Goal: Information Seeking & Learning: Learn about a topic

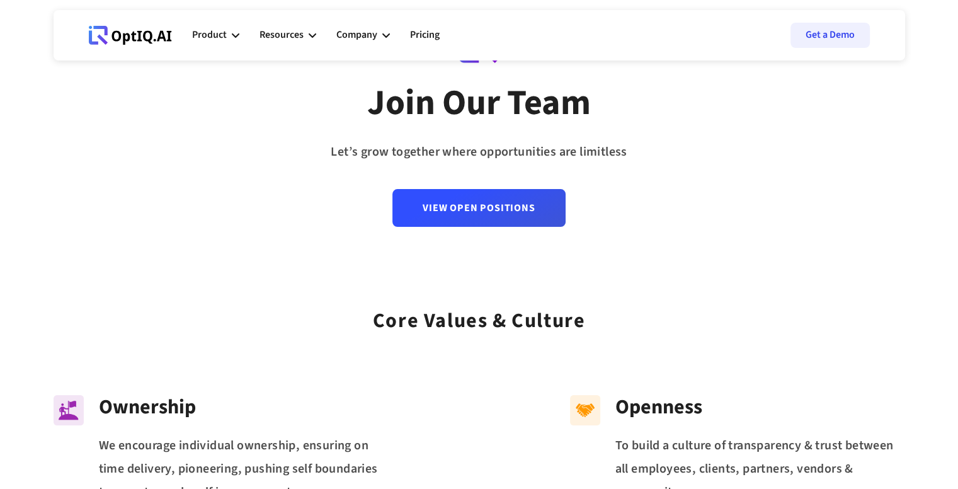
scroll to position [86, 0]
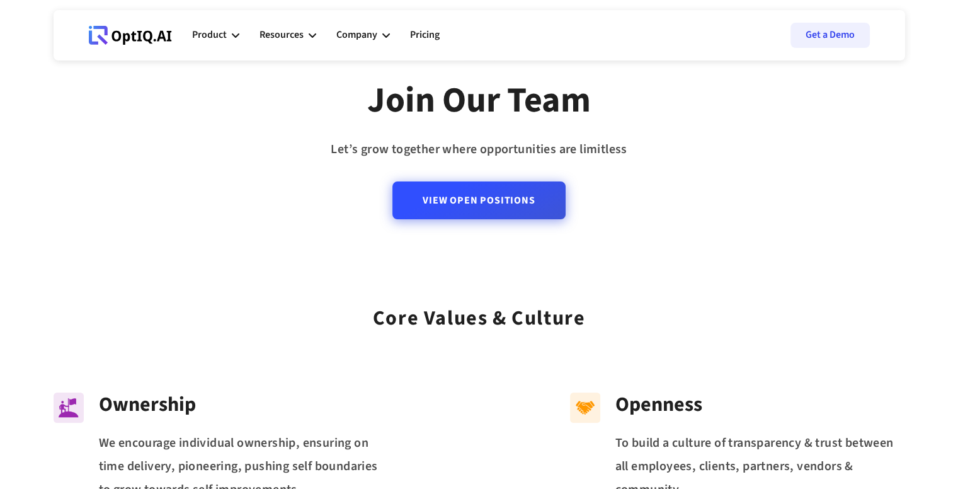
click at [519, 199] on link "View Open Positions" at bounding box center [478, 200] width 173 height 38
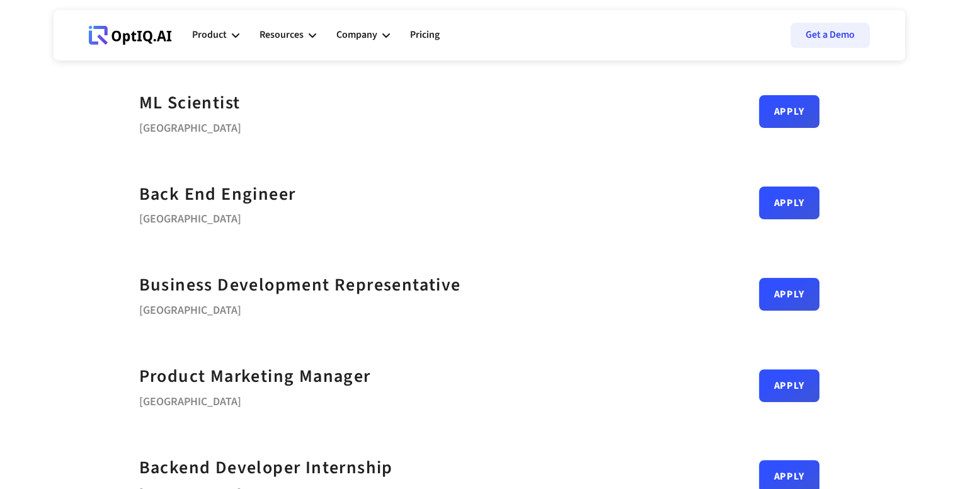
scroll to position [264, 0]
click at [247, 201] on div "Back End Engineer" at bounding box center [217, 195] width 157 height 28
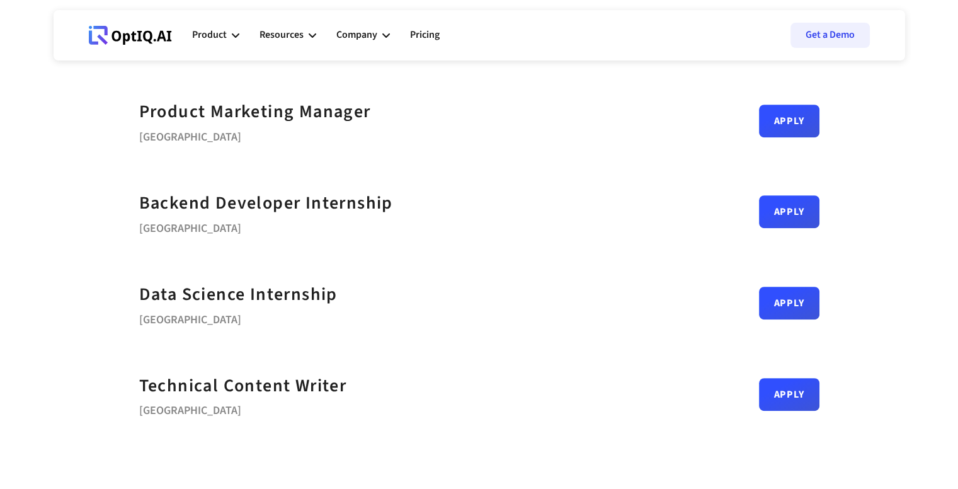
scroll to position [568, 0]
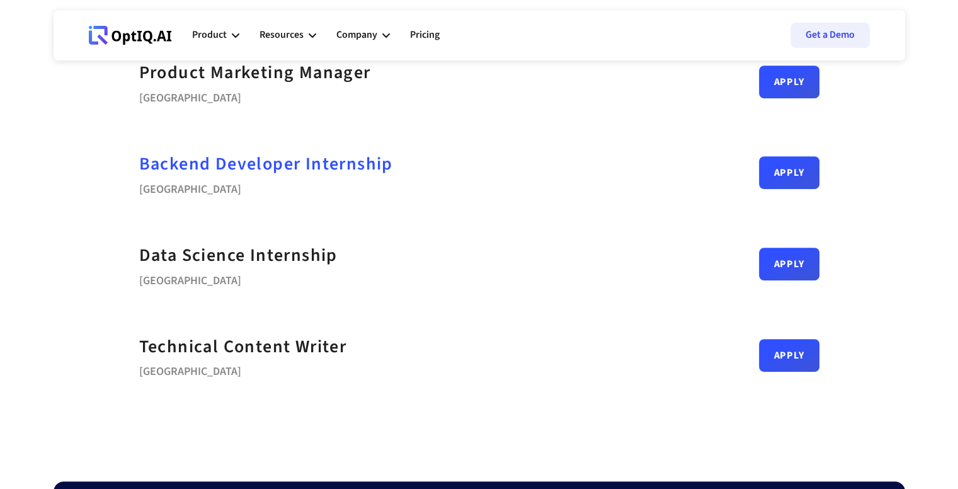
click at [330, 174] on strong "Backend Developer Internship" at bounding box center [266, 163] width 254 height 25
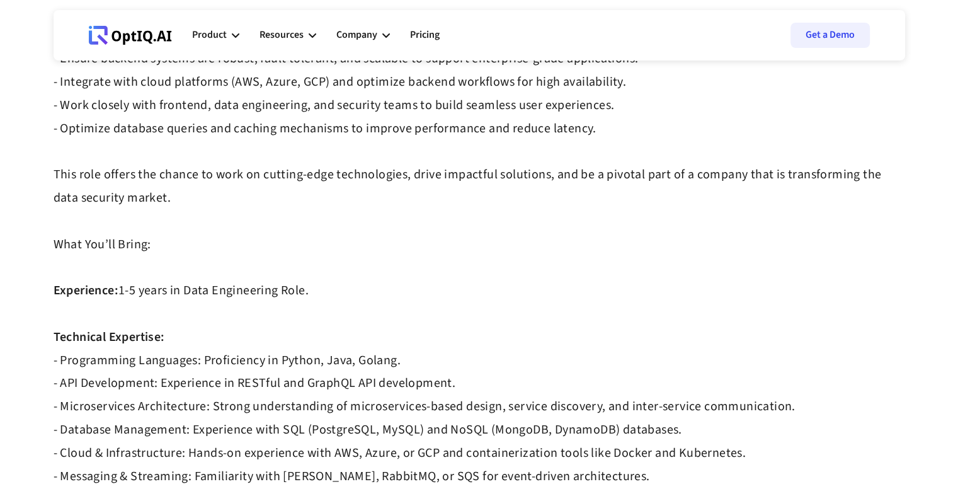
scroll to position [399, 0]
